Goal: Navigation & Orientation: Find specific page/section

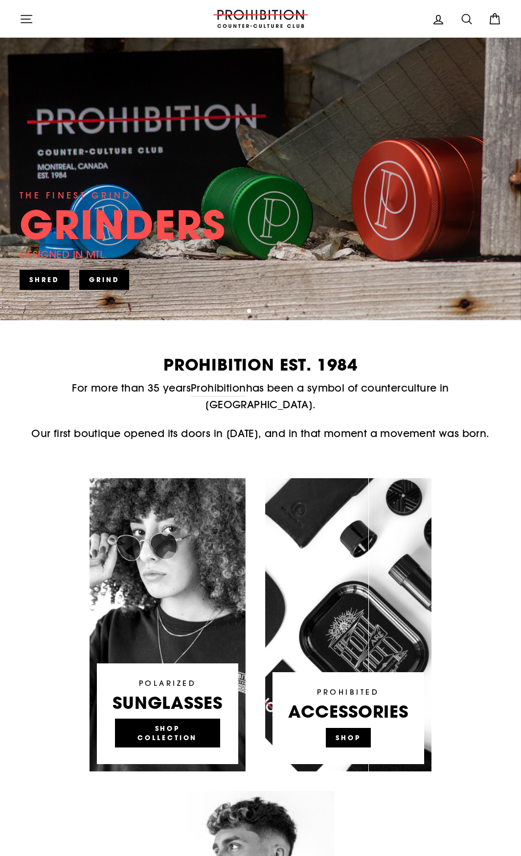
scroll to position [391, 0]
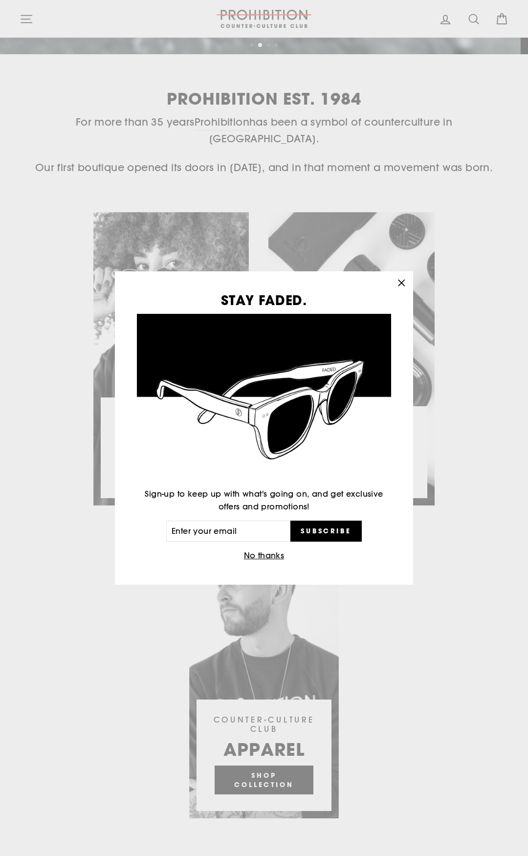
click at [396, 279] on icon "button" at bounding box center [401, 283] width 14 height 14
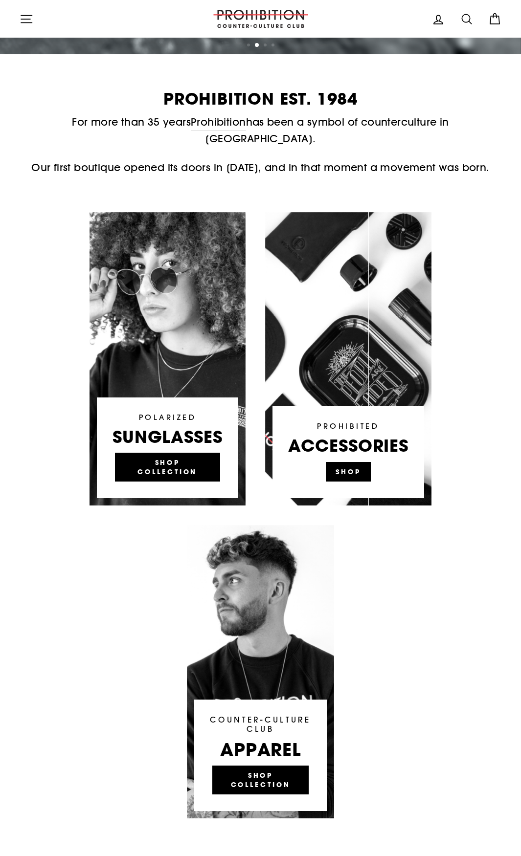
click at [347, 451] on link at bounding box center [348, 358] width 166 height 293
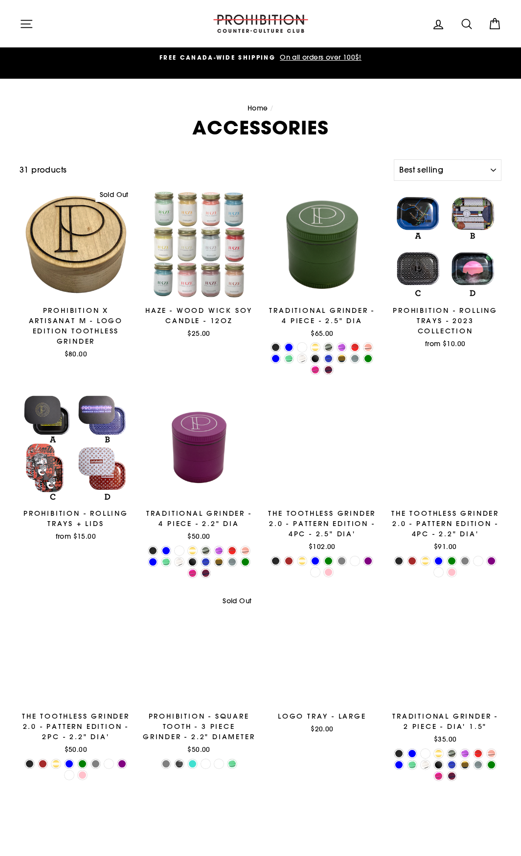
select select "best-selling"
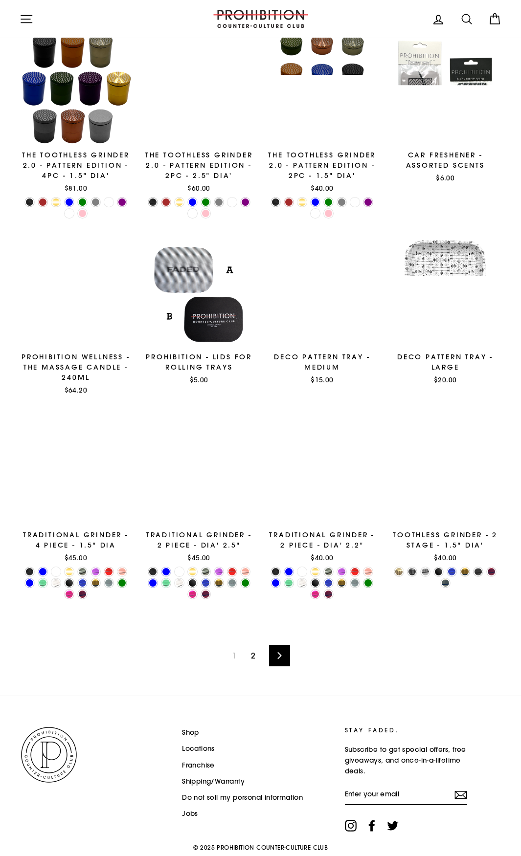
scroll to position [972, 0]
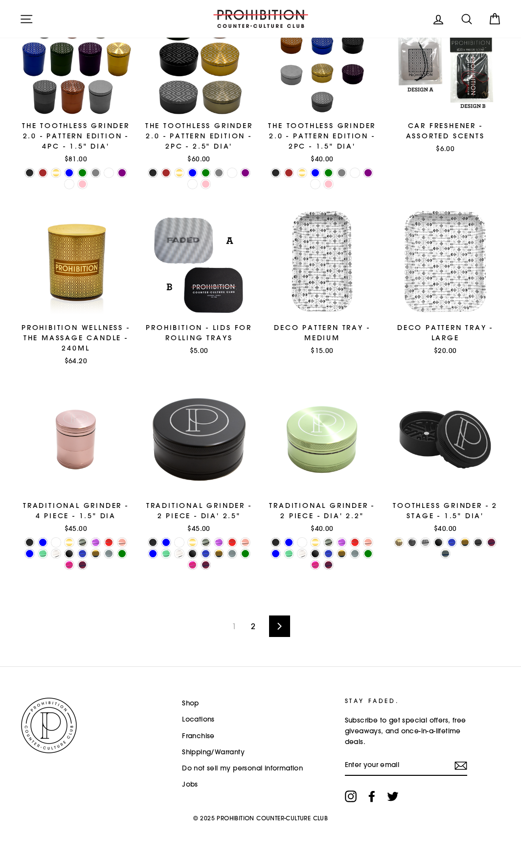
click at [254, 623] on link "2" at bounding box center [253, 626] width 16 height 16
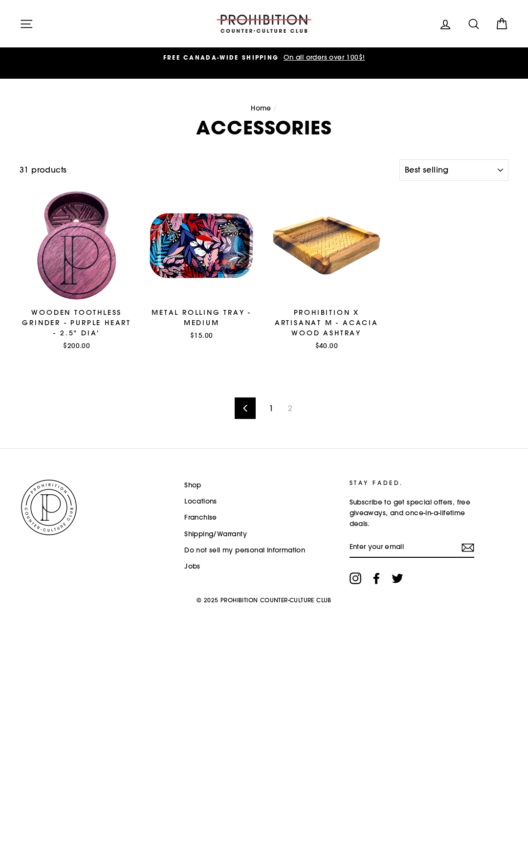
select select "best-selling"
click at [23, 22] on icon "button" at bounding box center [27, 24] width 14 height 14
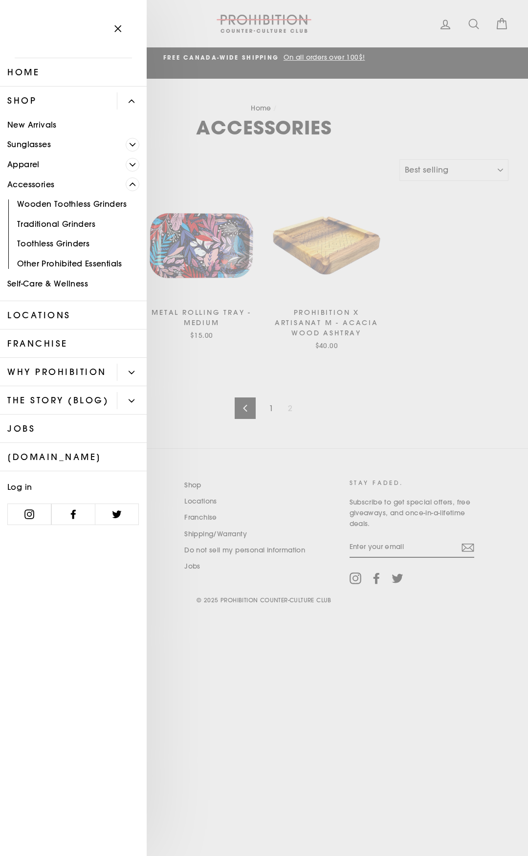
click at [382, 126] on main "Home / ACCESSORIES Filter 31 products Sort Sort Featured Best selling Alphabeti…" at bounding box center [264, 264] width 528 height 370
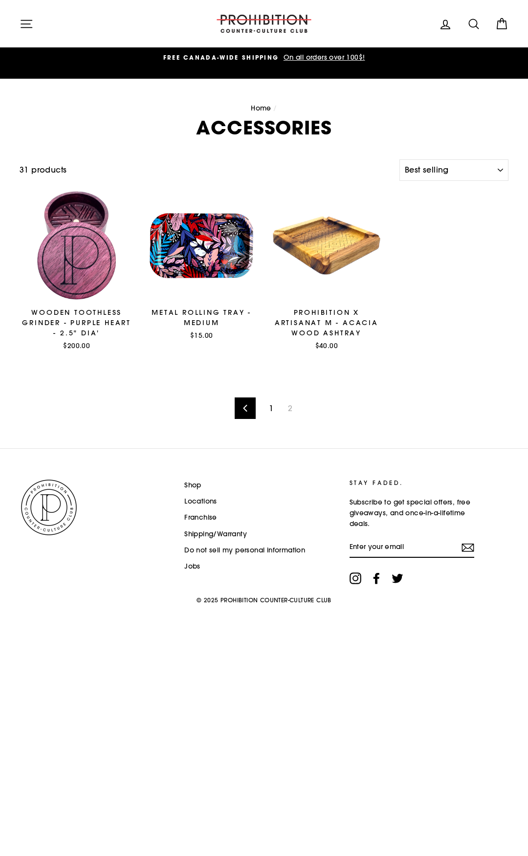
click at [270, 399] on div "Previous 1 2" at bounding box center [264, 408] width 489 height 80
click at [272, 404] on link "1" at bounding box center [271, 408] width 16 height 16
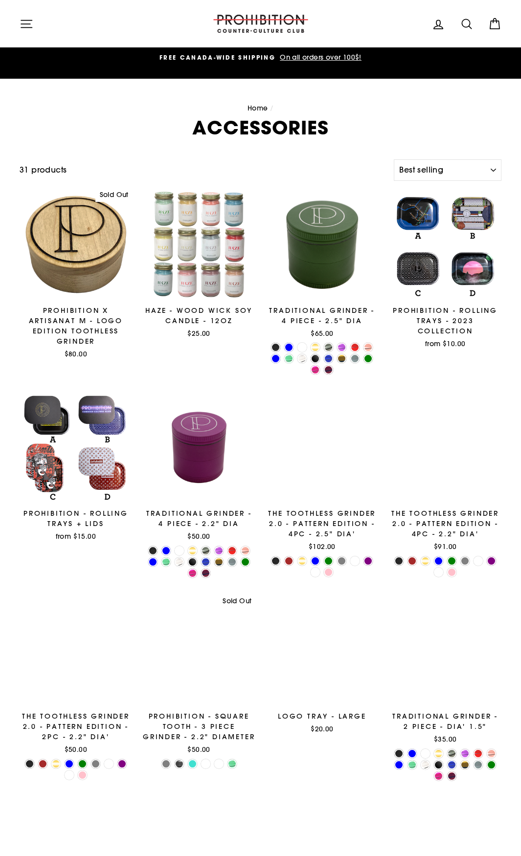
select select "best-selling"
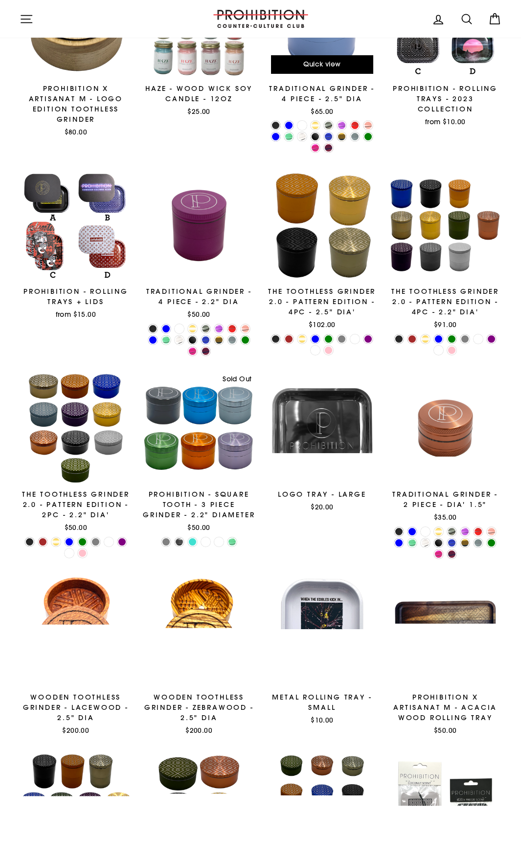
scroll to position [456, 0]
